Goal: Information Seeking & Learning: Learn about a topic

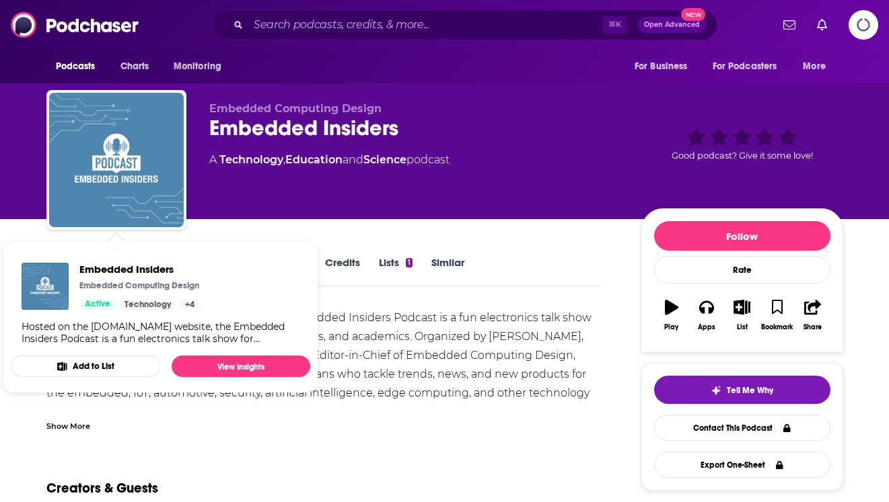
click at [171, 463] on div "Creators & Guests" at bounding box center [323, 480] width 555 height 65
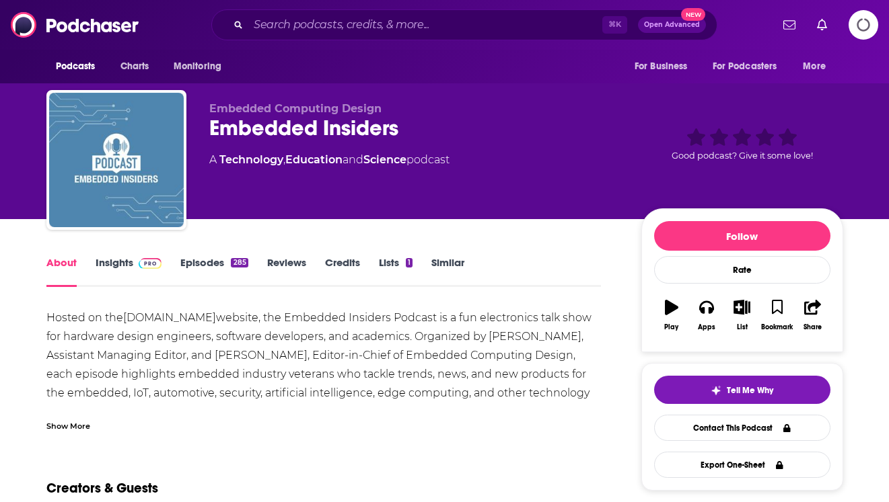
click at [203, 255] on div "About Insights Episodes 285 Reviews Credits Lists 1 Similar" at bounding box center [323, 270] width 555 height 33
click at [204, 261] on link "Episodes 285" at bounding box center [213, 271] width 67 height 31
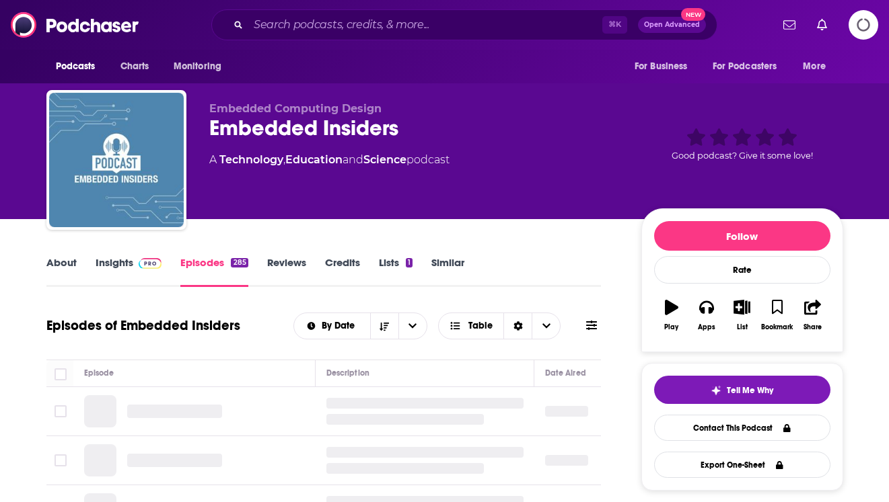
click at [130, 268] on link "Insights" at bounding box center [129, 271] width 67 height 31
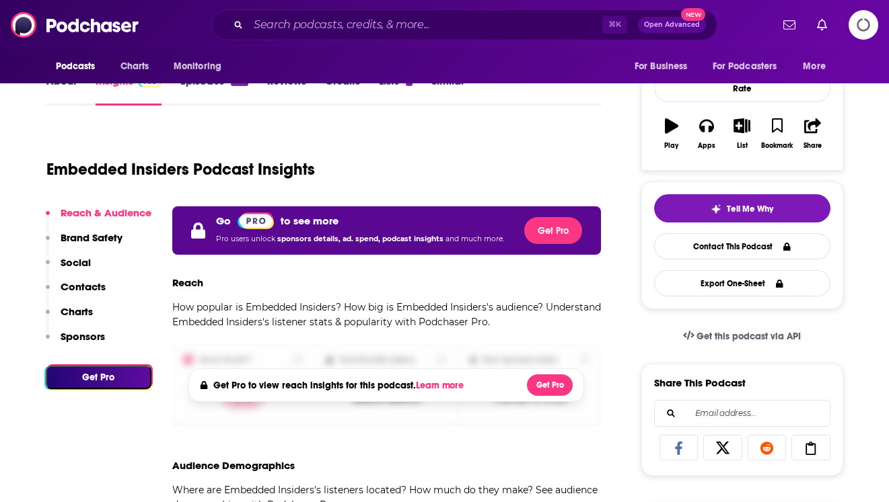
scroll to position [183, 0]
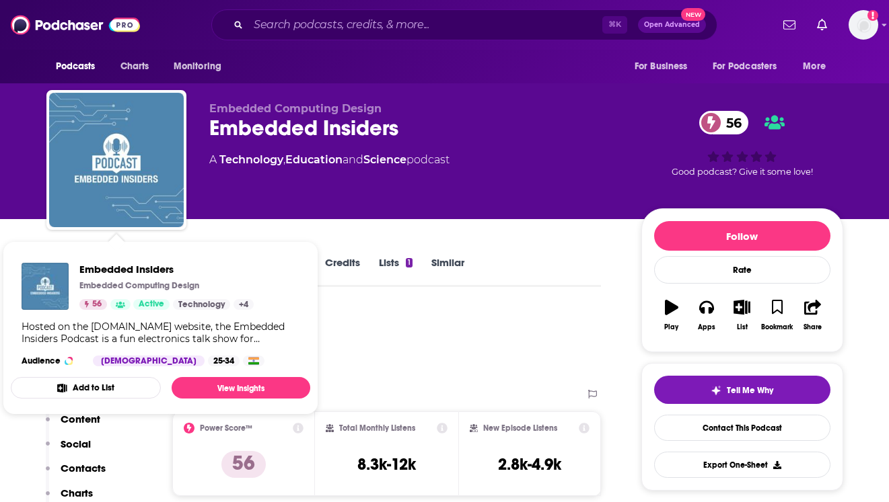
click at [379, 334] on div "Podcast Insights" at bounding box center [318, 343] width 544 height 69
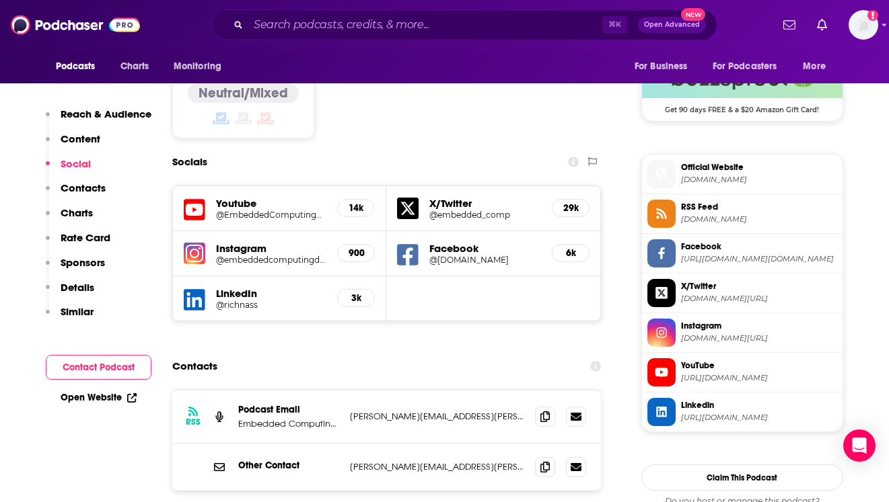
scroll to position [1113, 0]
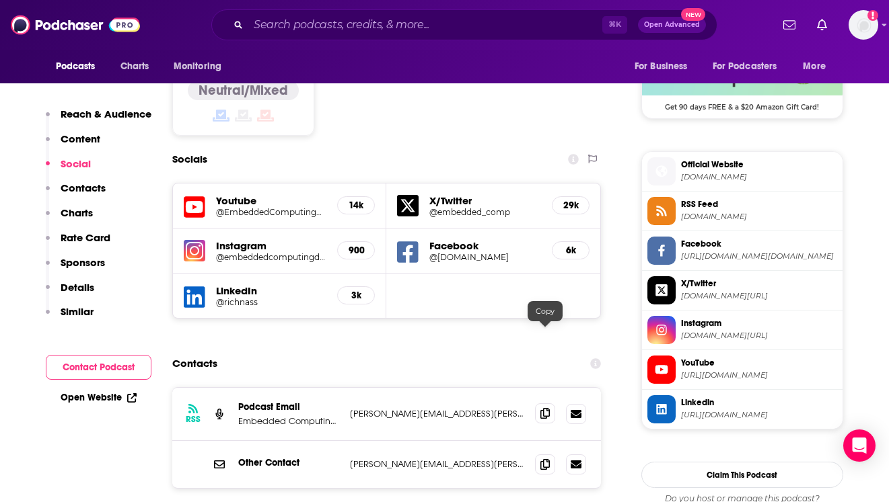
click at [542, 404] on span at bounding box center [545, 414] width 20 height 20
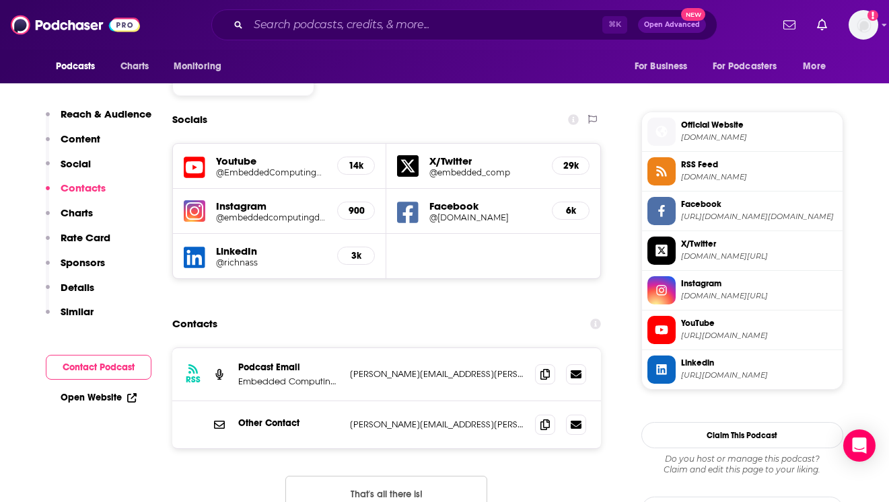
scroll to position [1164, 0]
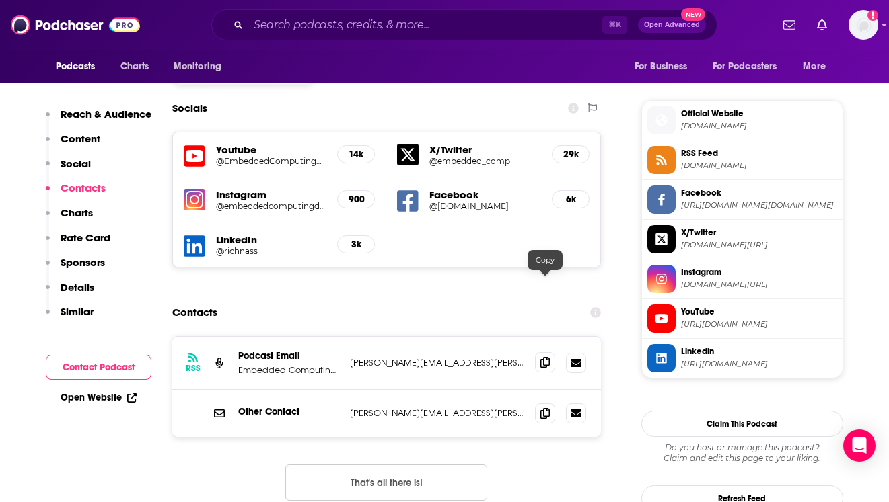
click at [540, 352] on span at bounding box center [545, 362] width 20 height 20
